Goal: Book appointment/travel/reservation

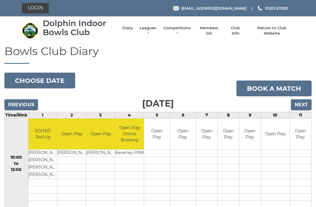
click at [302, 103] on input "Next" at bounding box center [300, 104] width 21 height 11
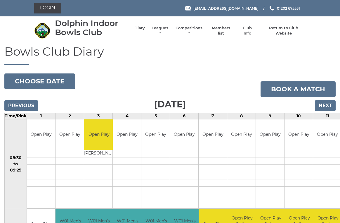
click at [326, 103] on input "Next" at bounding box center [325, 105] width 21 height 11
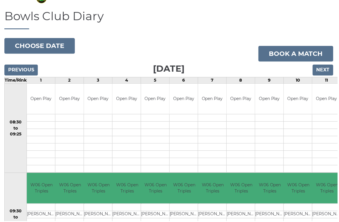
scroll to position [27, 0]
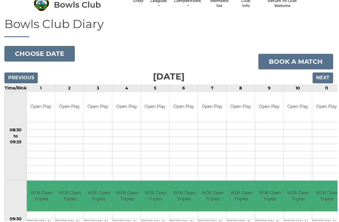
click at [327, 75] on input "Next" at bounding box center [324, 78] width 21 height 11
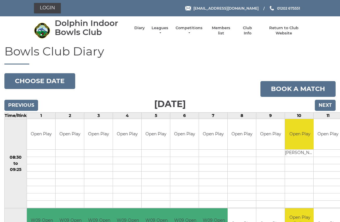
scroll to position [2, 0]
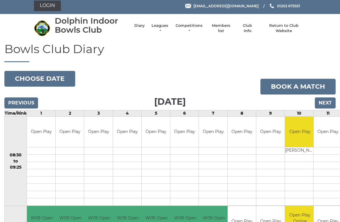
click at [325, 100] on input "Next" at bounding box center [324, 103] width 21 height 11
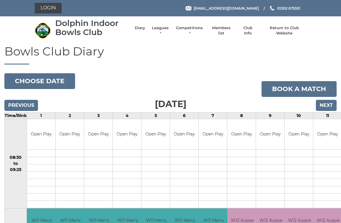
click at [29, 103] on input "Previous" at bounding box center [21, 105] width 34 height 11
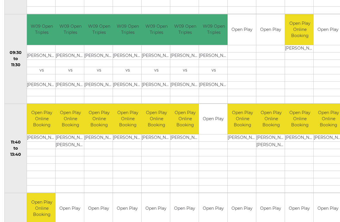
scroll to position [193, 0]
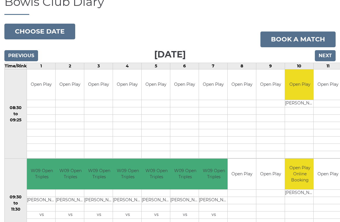
click at [327, 54] on input "Next" at bounding box center [324, 55] width 21 height 11
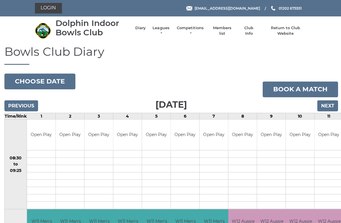
click at [327, 104] on input "Next" at bounding box center [326, 105] width 21 height 11
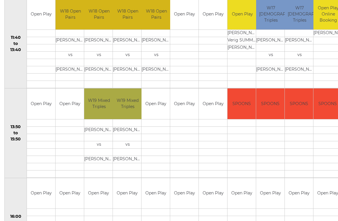
scroll to position [299, 0]
